Goal: Task Accomplishment & Management: Use online tool/utility

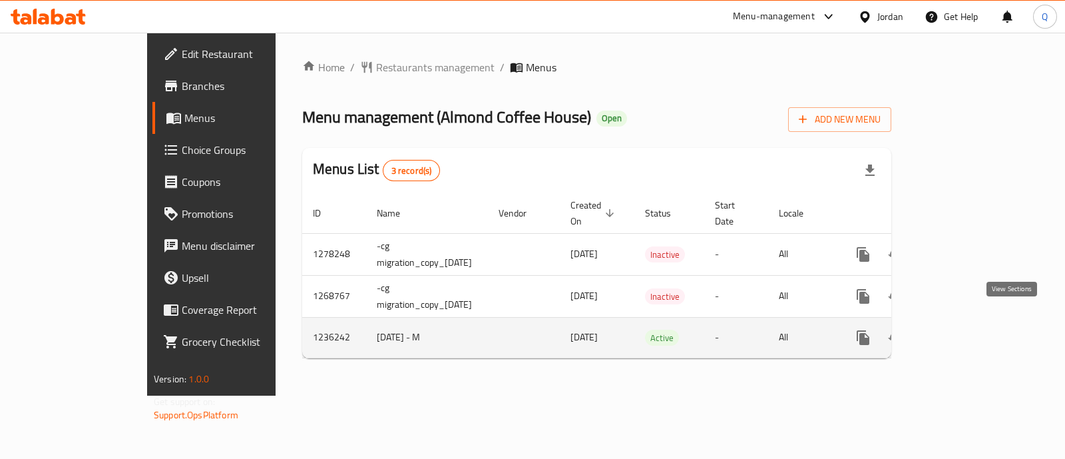
click at [967, 330] on icon "enhanced table" at bounding box center [959, 338] width 16 height 16
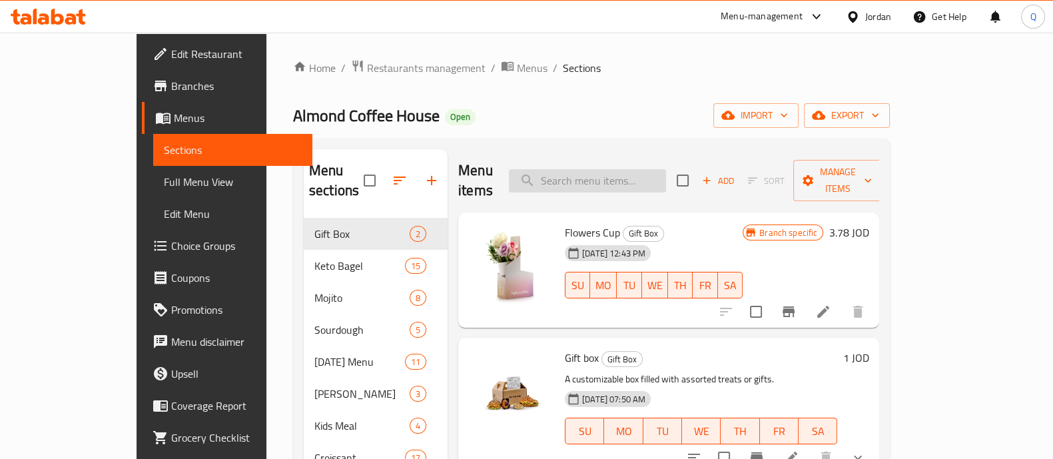
click at [660, 169] on input "search" at bounding box center [587, 180] width 157 height 23
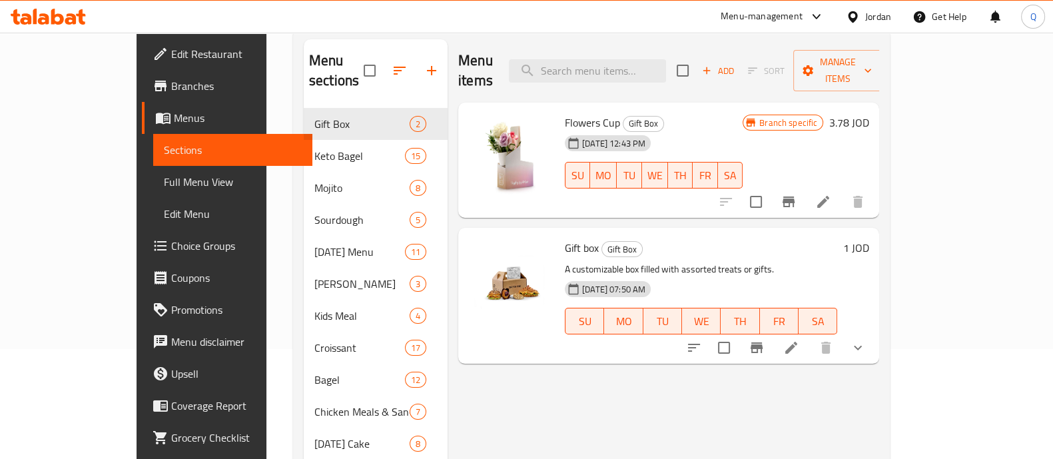
scroll to position [166, 0]
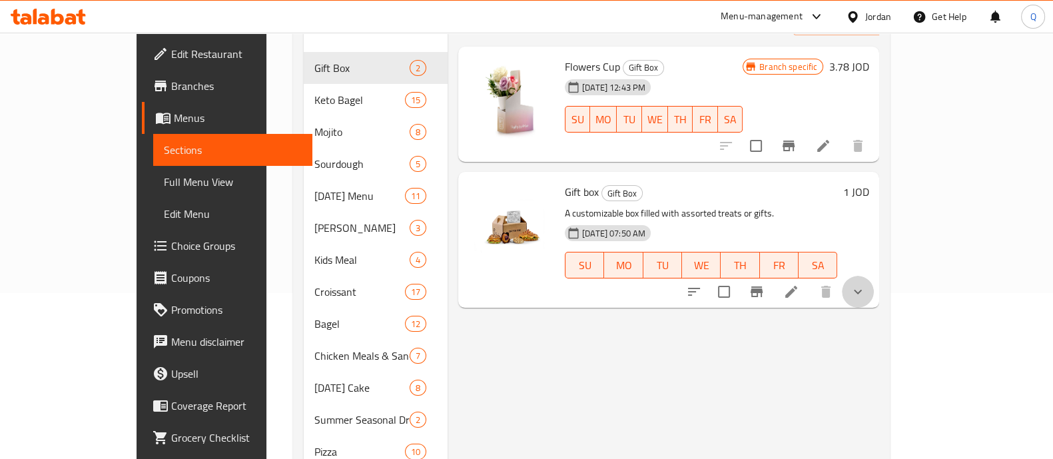
click at [873, 276] on button "show more" at bounding box center [857, 292] width 32 height 32
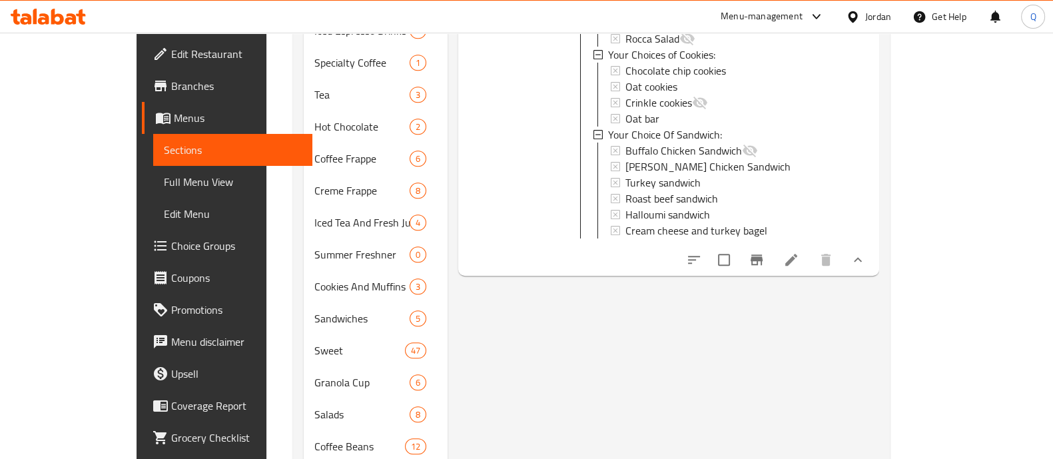
scroll to position [931, 0]
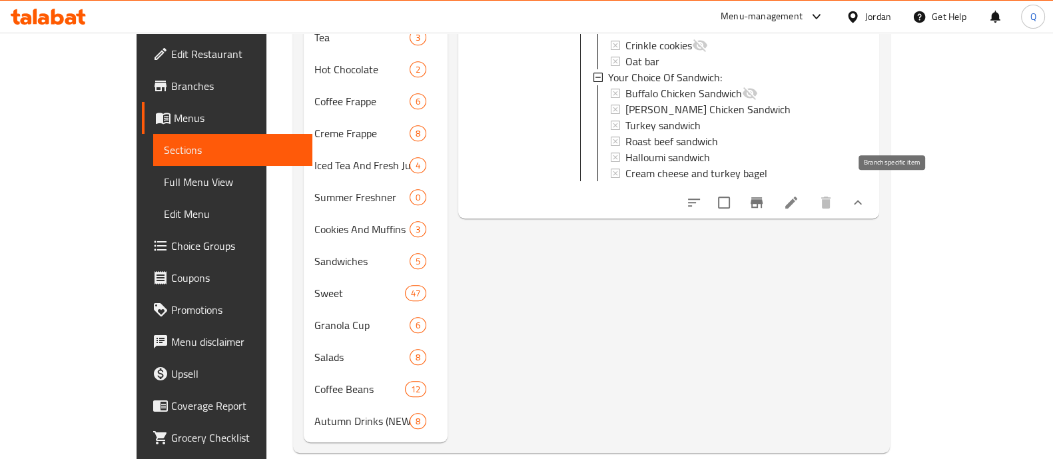
click at [764, 198] on icon "Branch-specific-item" at bounding box center [756, 202] width 16 height 16
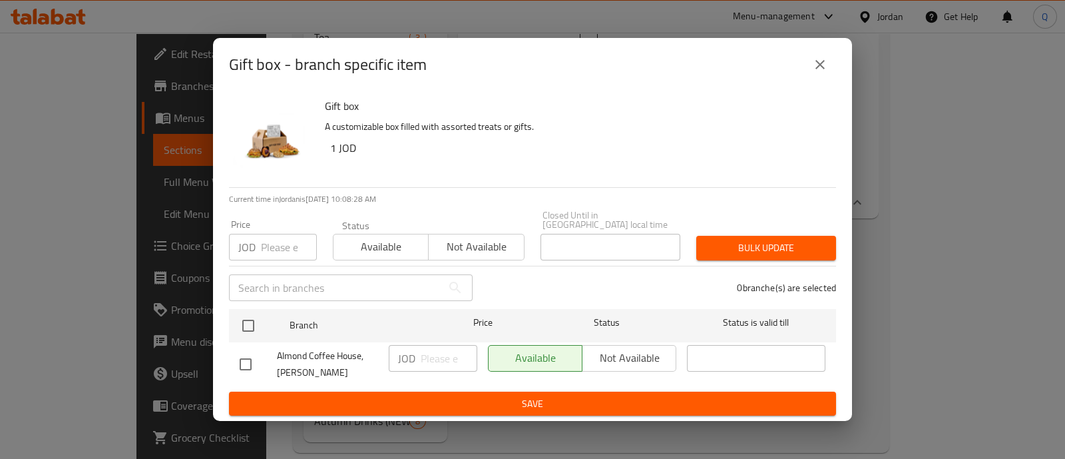
click at [825, 65] on icon "close" at bounding box center [820, 65] width 16 height 16
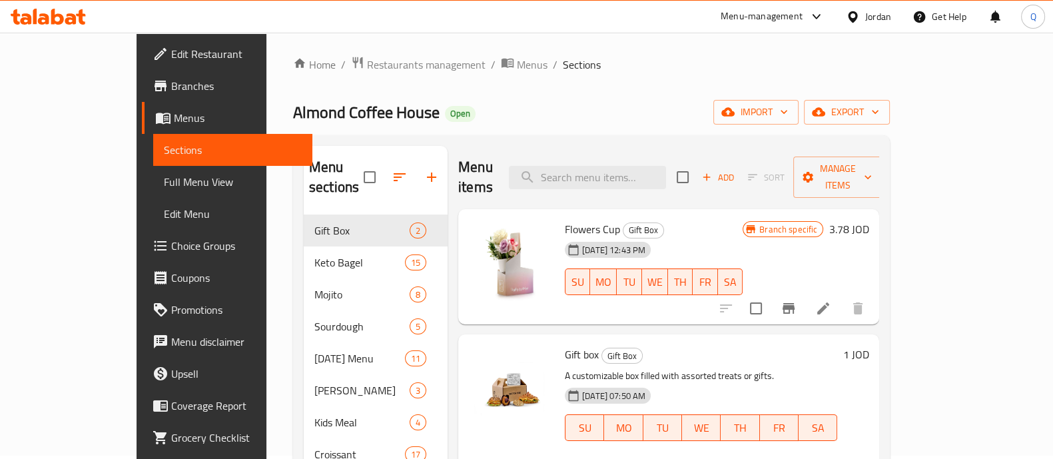
scroll to position [0, 0]
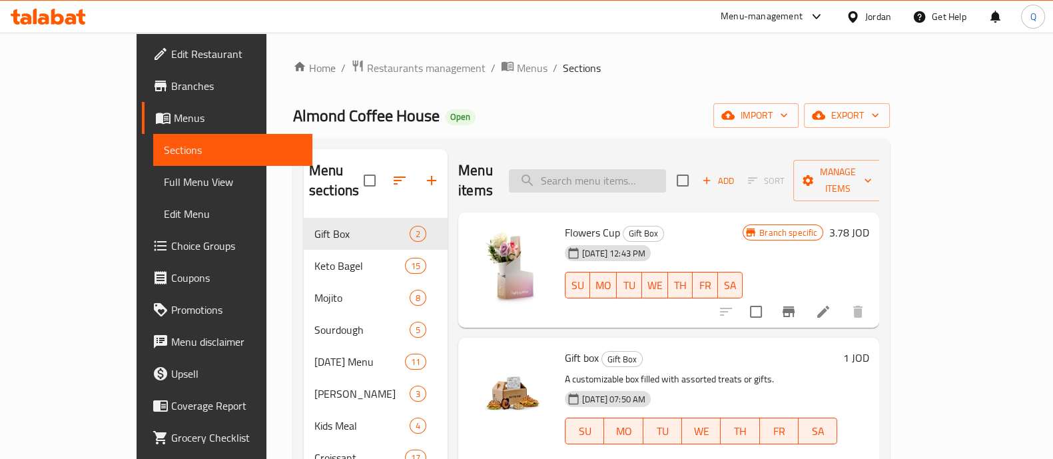
click at [633, 169] on input "search" at bounding box center [587, 180] width 157 height 23
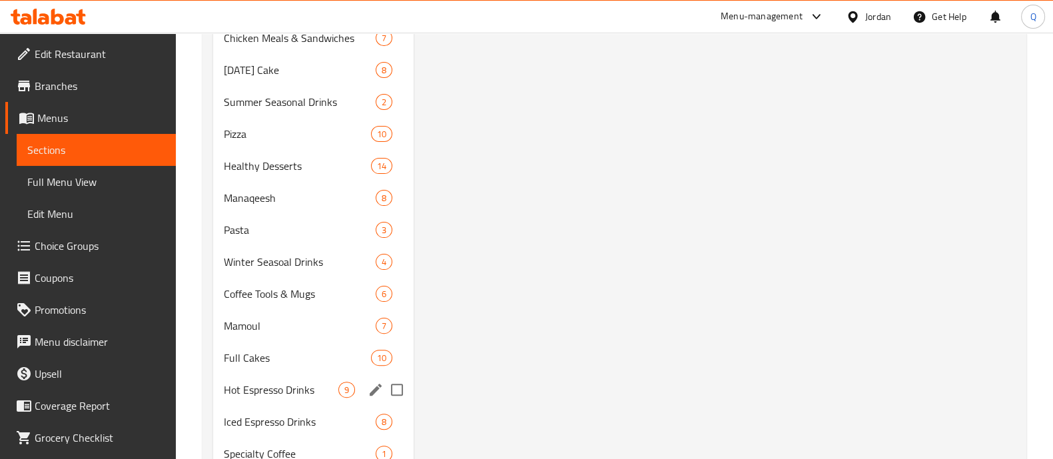
scroll to position [83, 0]
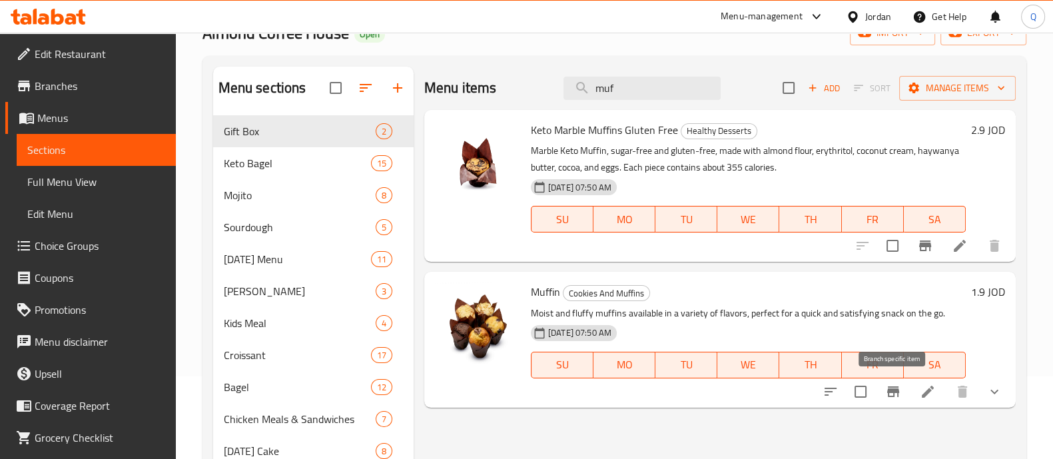
type input "muf"
click at [898, 395] on icon "Branch-specific-item" at bounding box center [893, 391] width 16 height 16
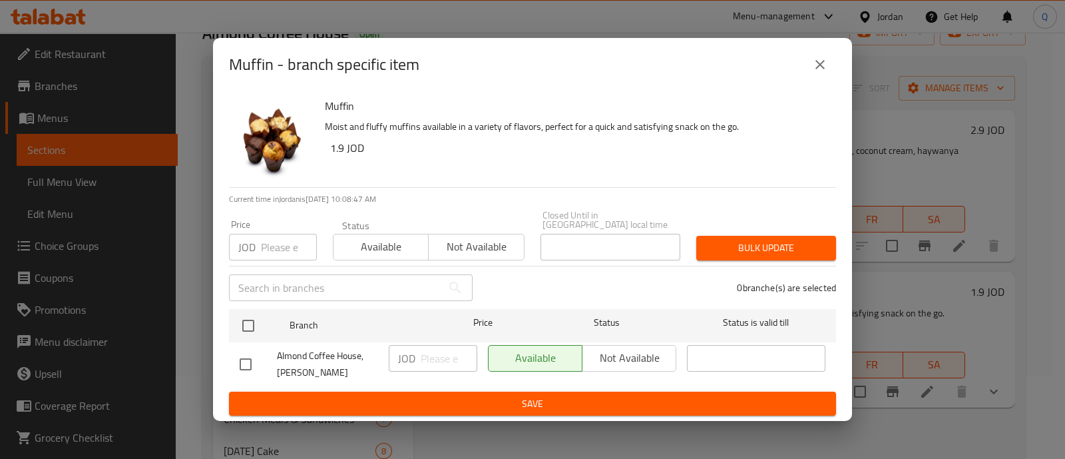
click at [821, 71] on icon "close" at bounding box center [820, 65] width 16 height 16
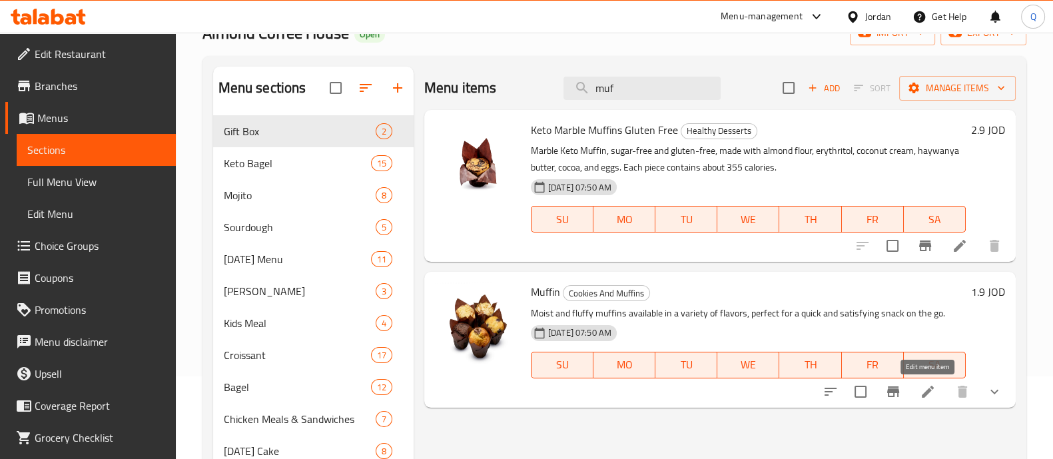
click at [929, 392] on icon at bounding box center [927, 391] width 16 height 16
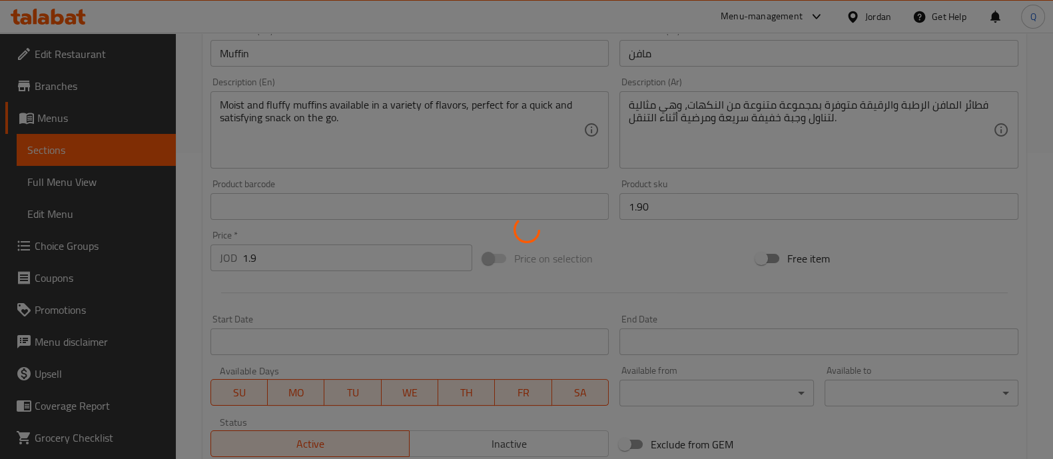
type input "إختيارك من:"
type input "1"
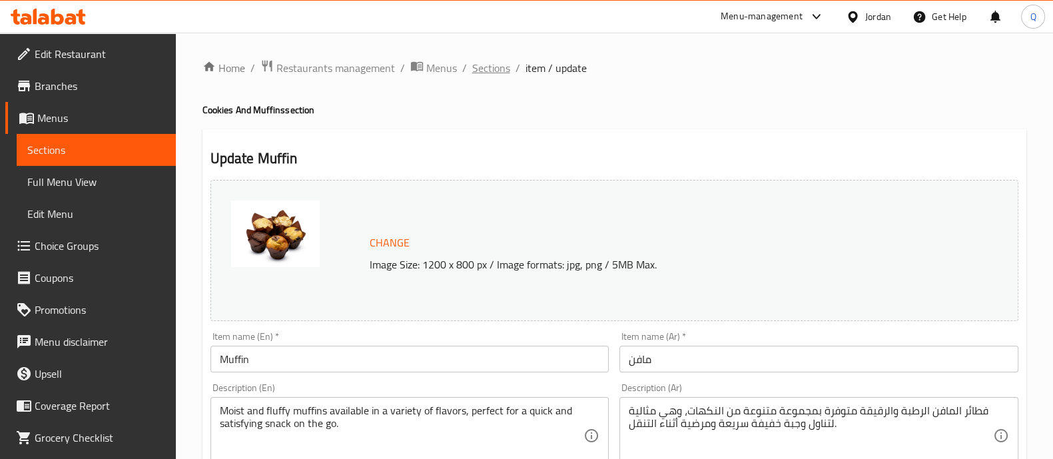
click at [486, 75] on span "Sections" at bounding box center [491, 68] width 38 height 16
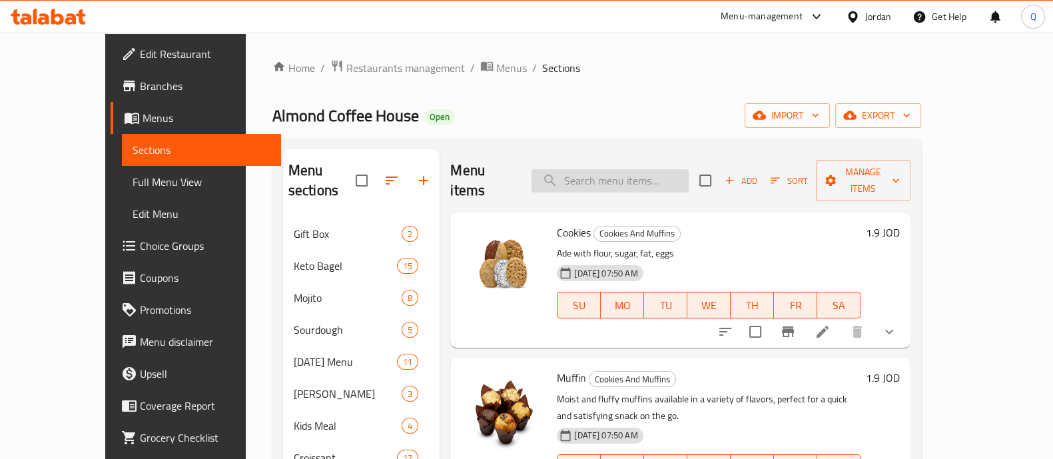
click at [646, 174] on input "search" at bounding box center [609, 180] width 157 height 23
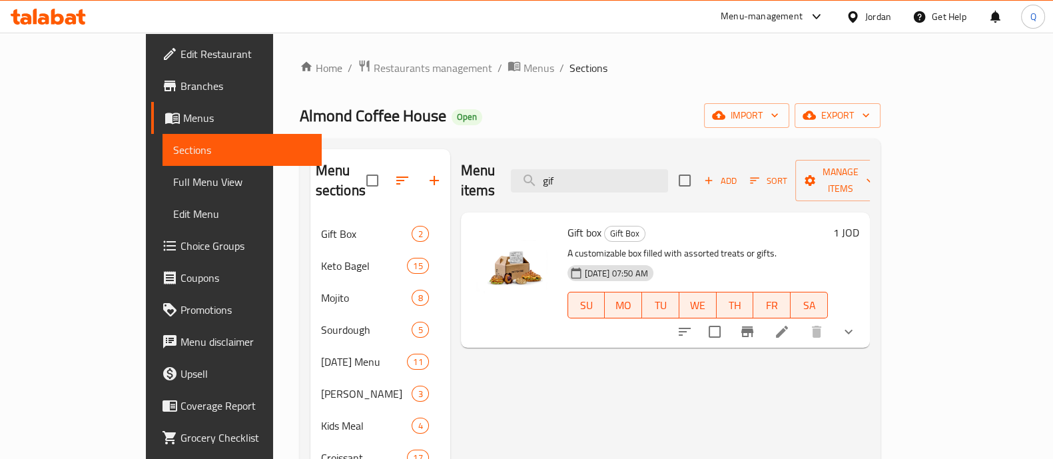
type input "gif"
click at [790, 324] on icon at bounding box center [782, 332] width 16 height 16
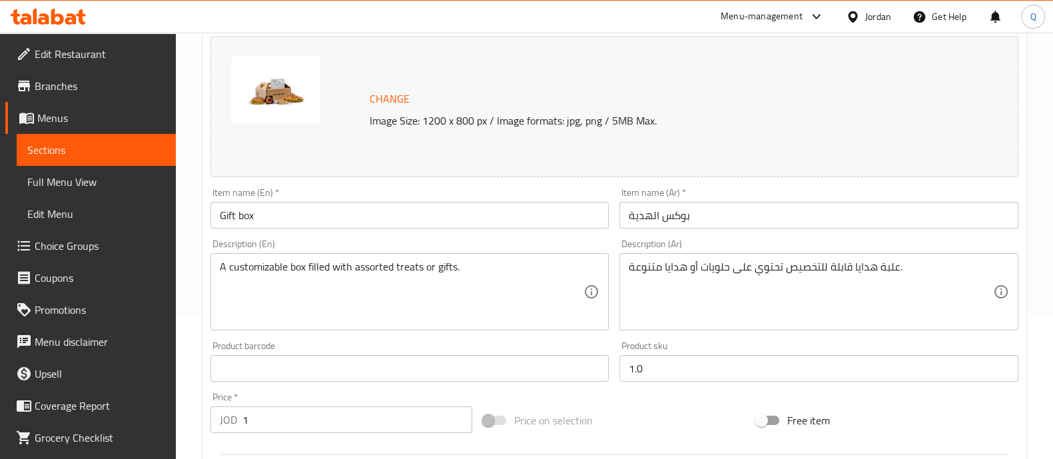
scroll to position [74, 0]
